Goal: Navigation & Orientation: Find specific page/section

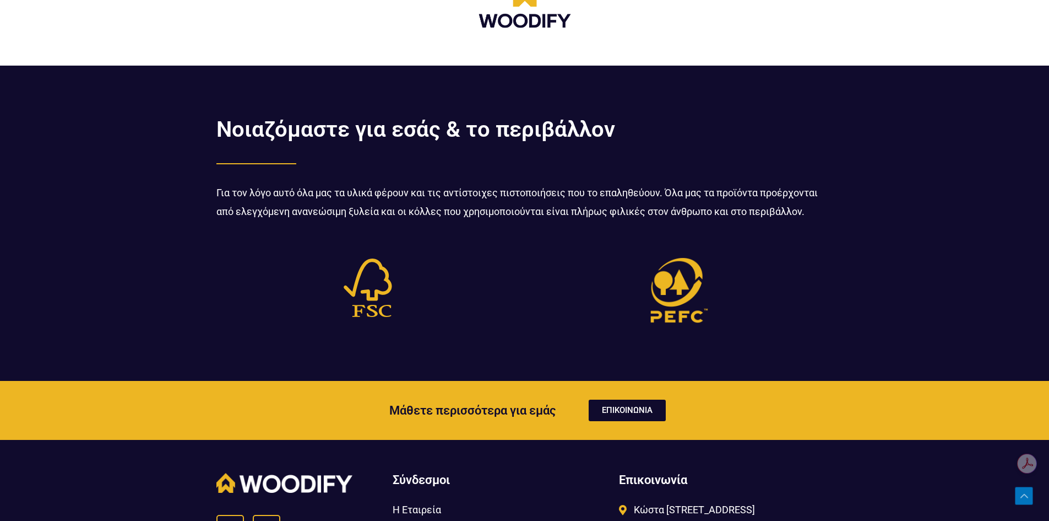
scroll to position [3578, 0]
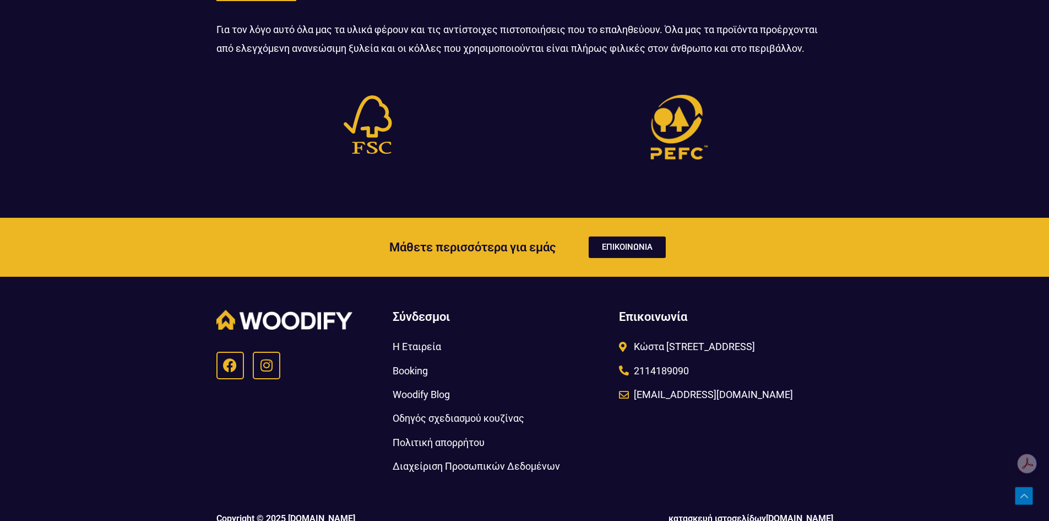
click at [422, 337] on span "Η Εταιρεία" at bounding box center [417, 346] width 48 height 18
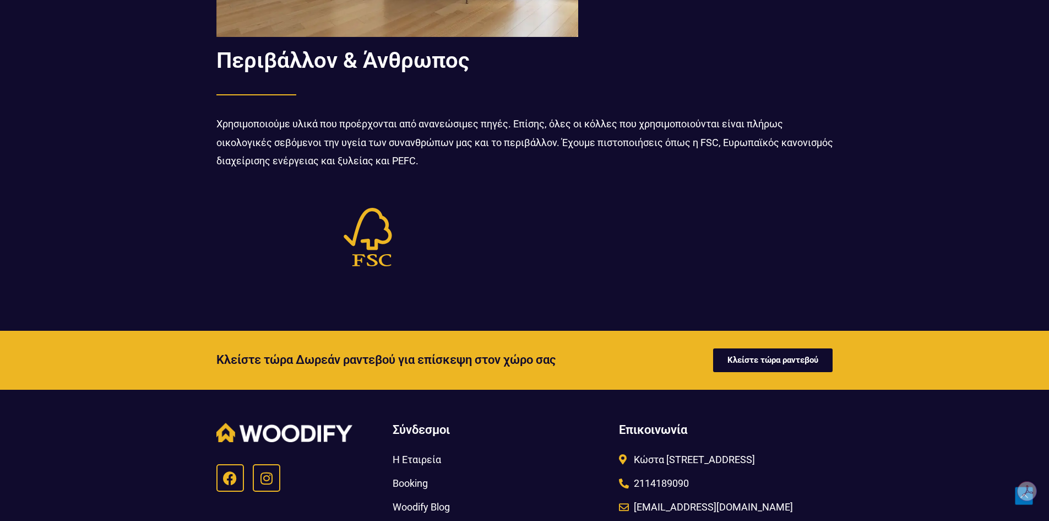
scroll to position [1322, 0]
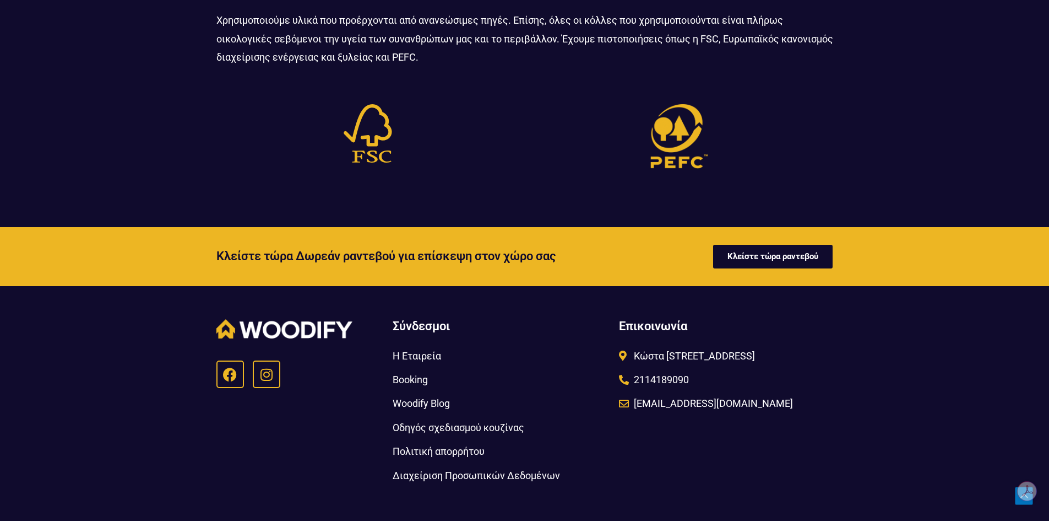
click at [449, 428] on span "Οδηγός σχεδιασμού κουζίνας" at bounding box center [459, 427] width 132 height 18
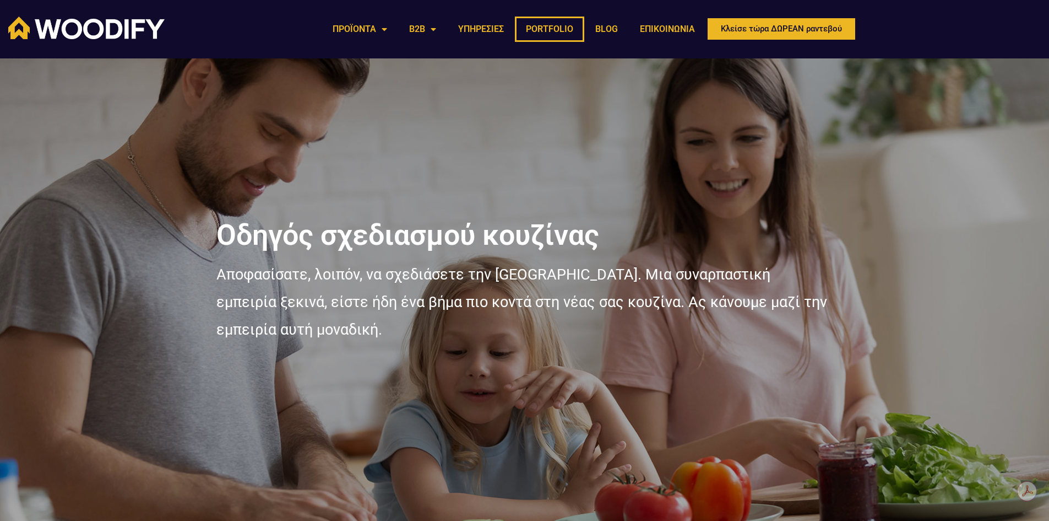
click at [544, 28] on link "PORTFOLIO" at bounding box center [549, 29] width 69 height 25
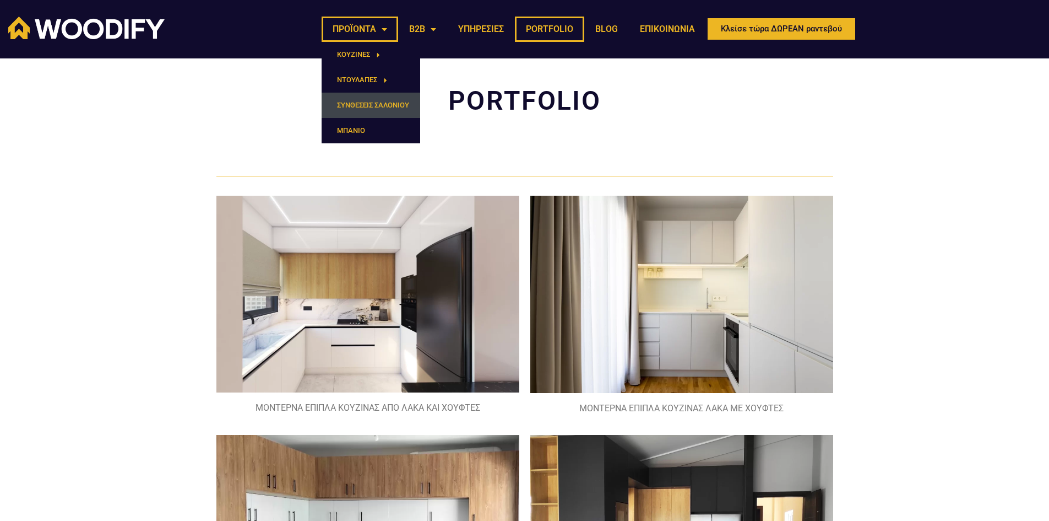
click at [367, 104] on link "ΣΥΝΘΕΣΕΙΣ ΣΑΛΟΝΙΟΥ" at bounding box center [371, 105] width 99 height 25
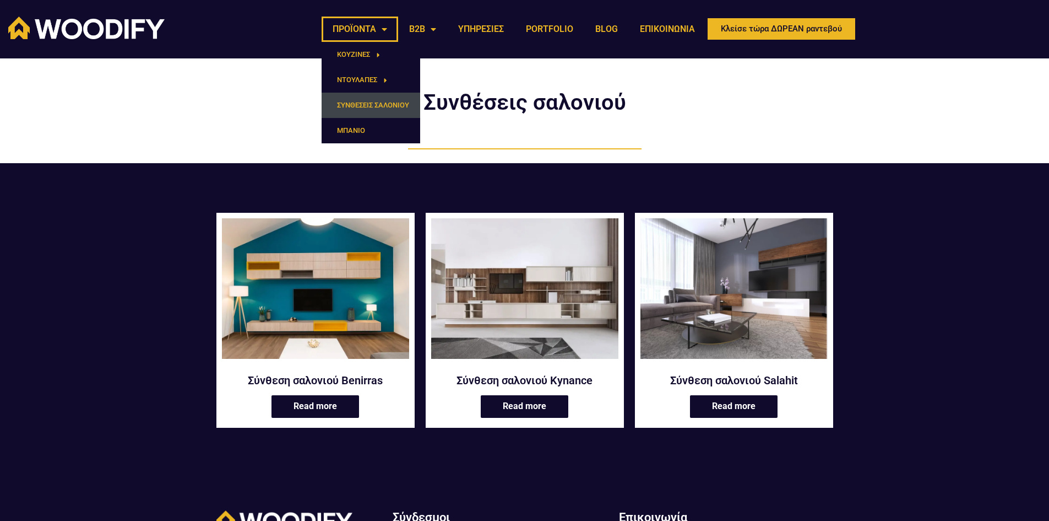
click at [378, 28] on link "ΠΡΟΪΟΝΤΑ" at bounding box center [360, 29] width 77 height 25
click at [382, 31] on link "ΠΡΟΪΟΝΤΑ" at bounding box center [360, 29] width 77 height 25
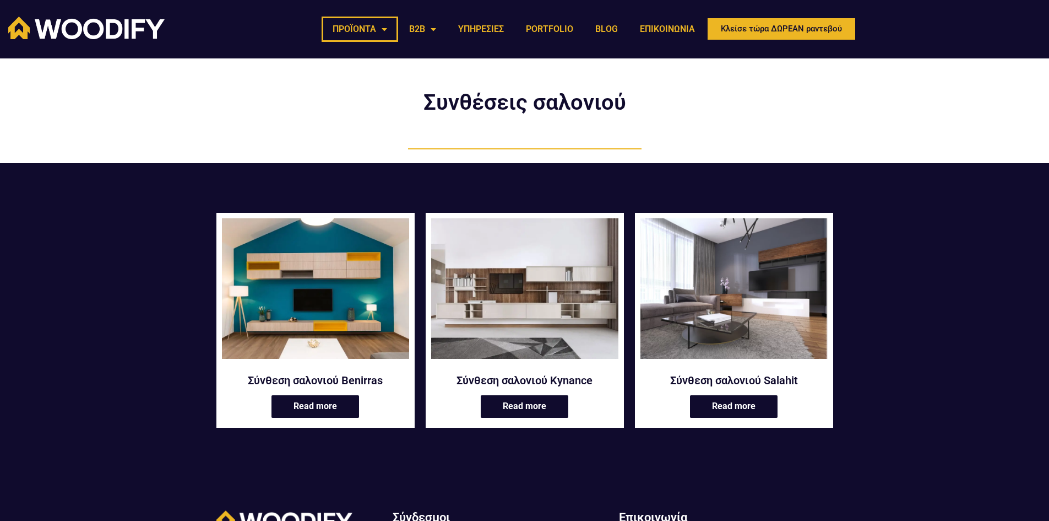
click at [383, 34] on link "ΠΡΟΪΟΝΤΑ" at bounding box center [360, 29] width 77 height 25
click at [669, 28] on link "ΕΠΙΚΟΙΝΩΝΙΑ" at bounding box center [667, 29] width 77 height 25
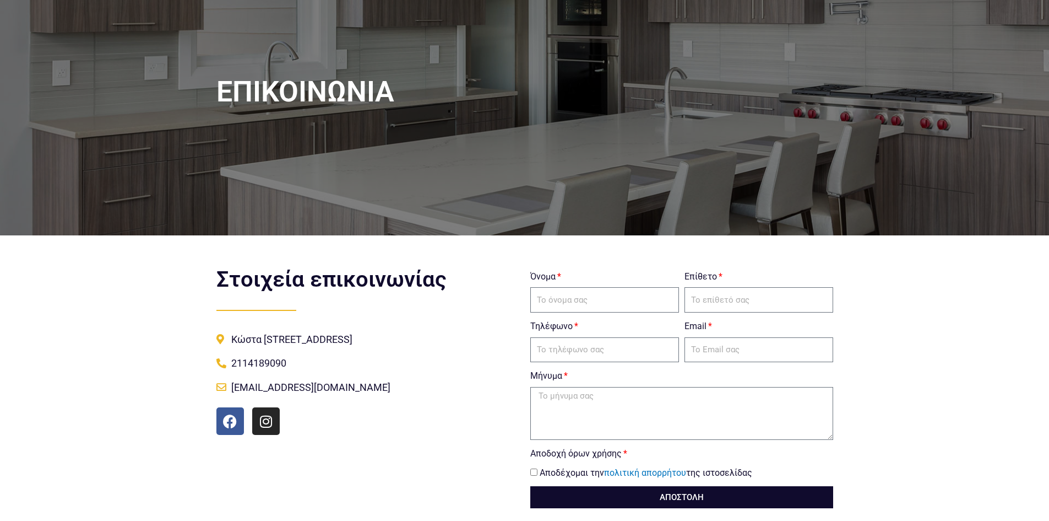
scroll to position [110, 0]
